Goal: Find specific page/section: Find specific page/section

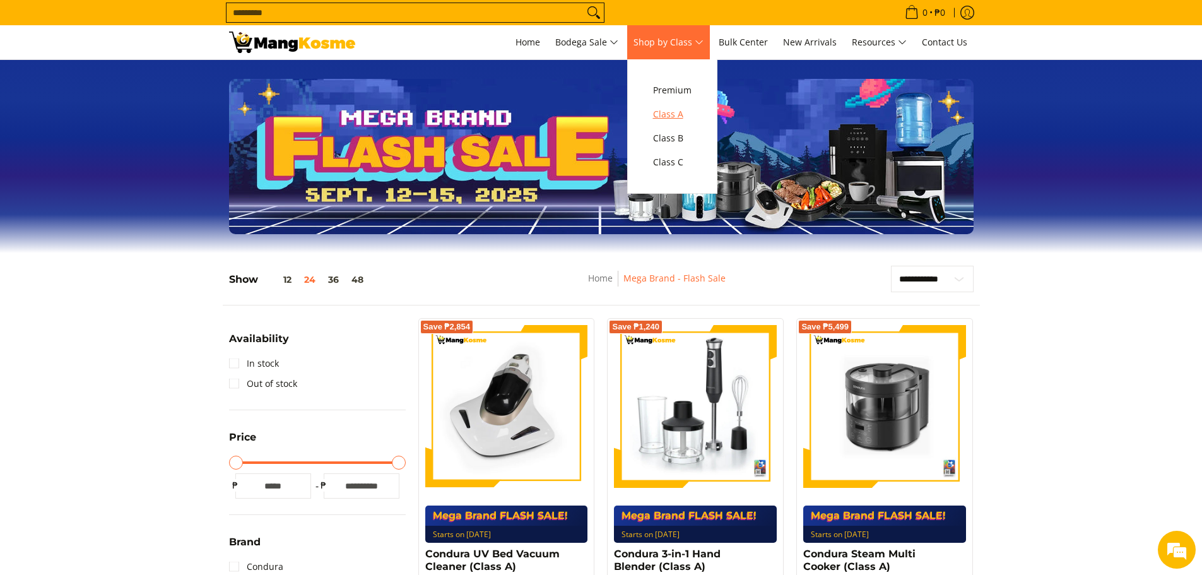
click at [679, 117] on span "Class A" at bounding box center [672, 115] width 38 height 16
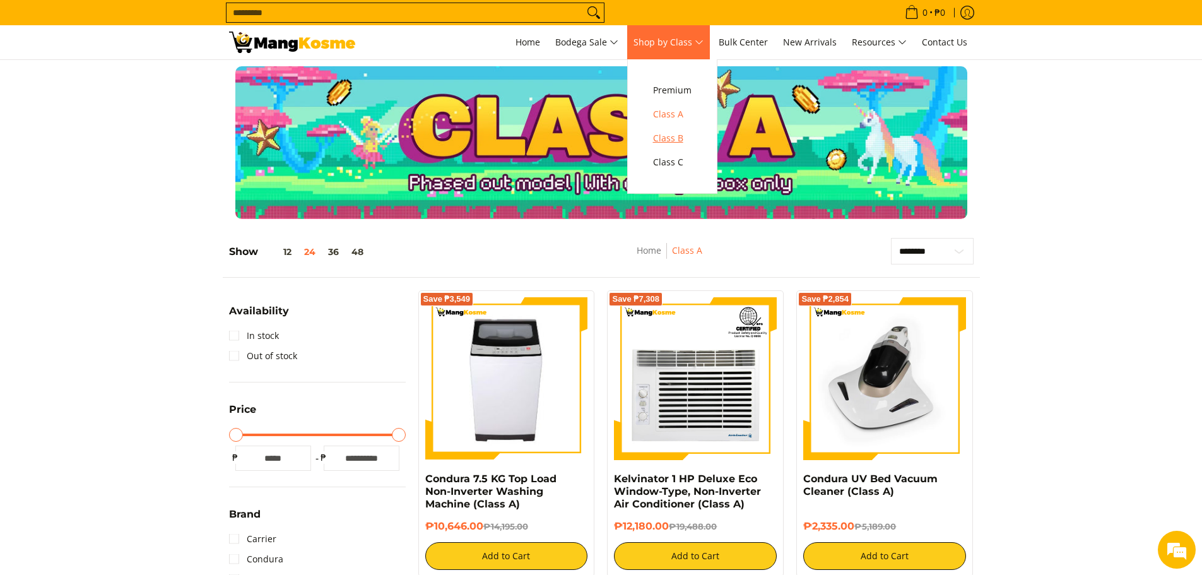
click at [666, 138] on span "Class B" at bounding box center [672, 139] width 38 height 16
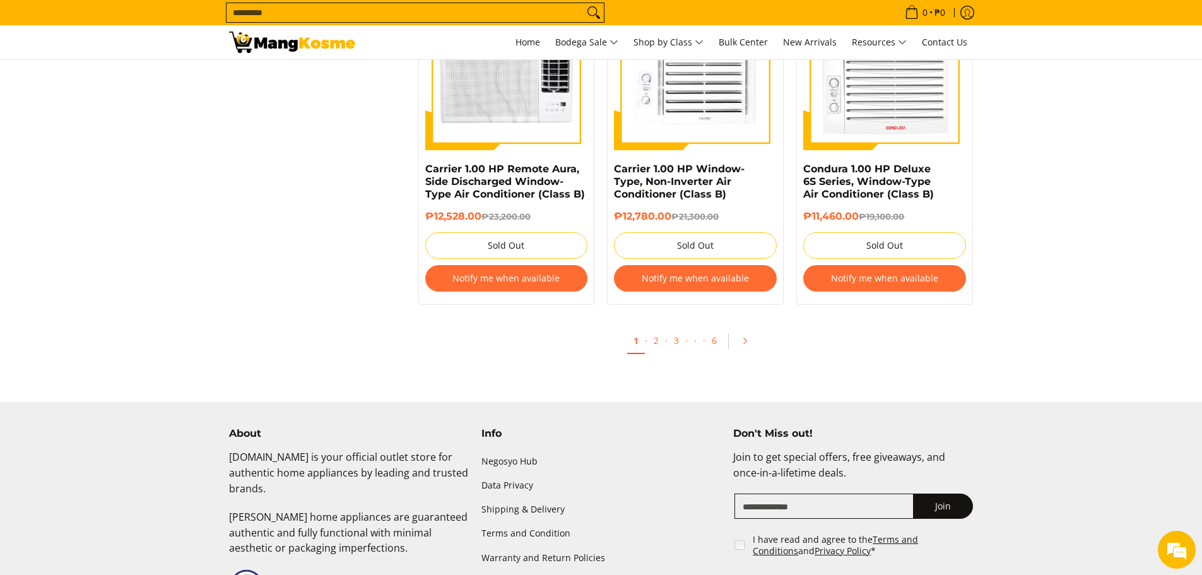
scroll to position [2658, 0]
